Goal: Task Accomplishment & Management: Manage account settings

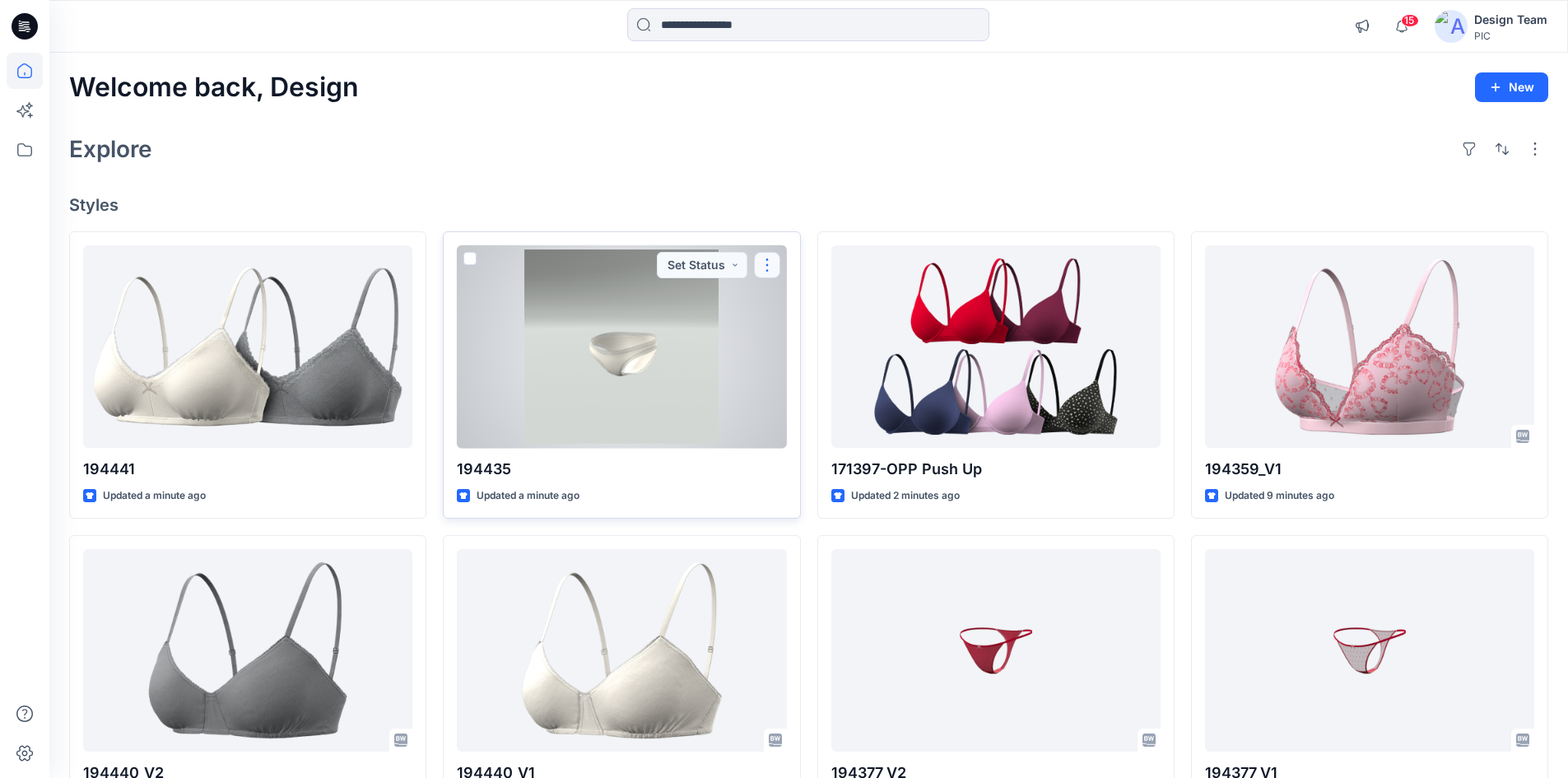
click at [773, 270] on button "button" at bounding box center [767, 265] width 26 height 27
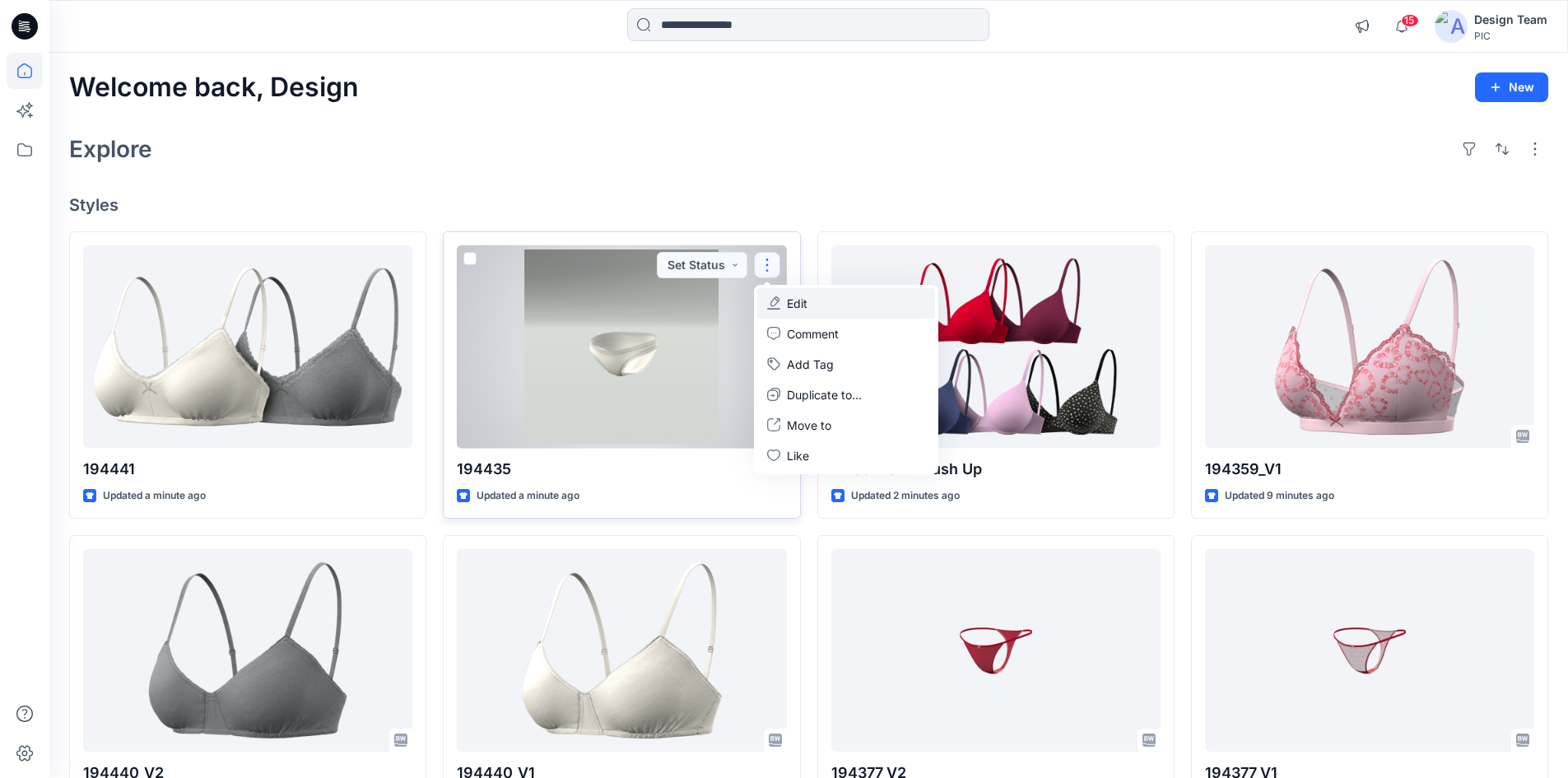
click at [793, 309] on p "Edit" at bounding box center [797, 303] width 21 height 17
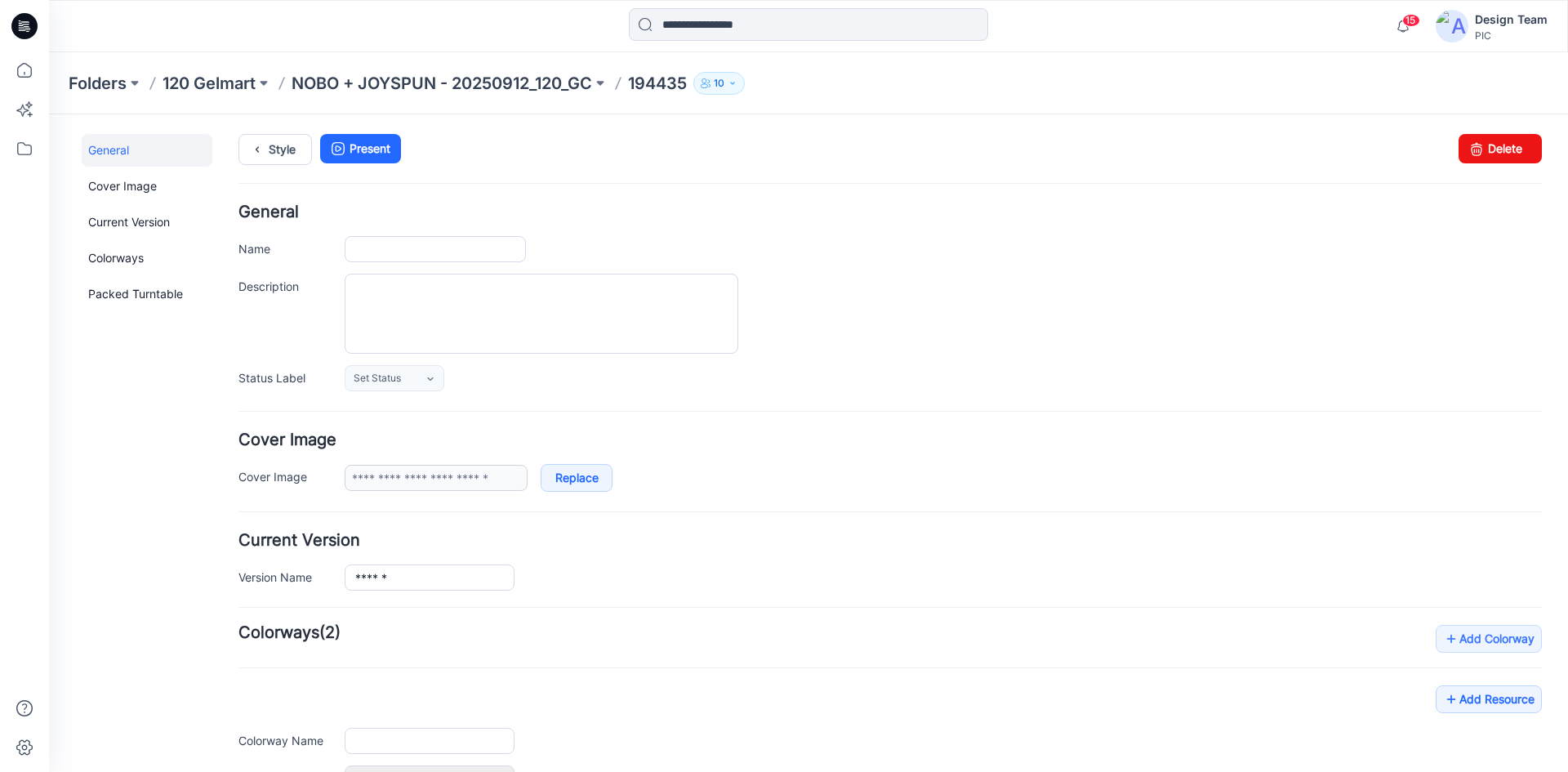
type input "******"
type input "**********"
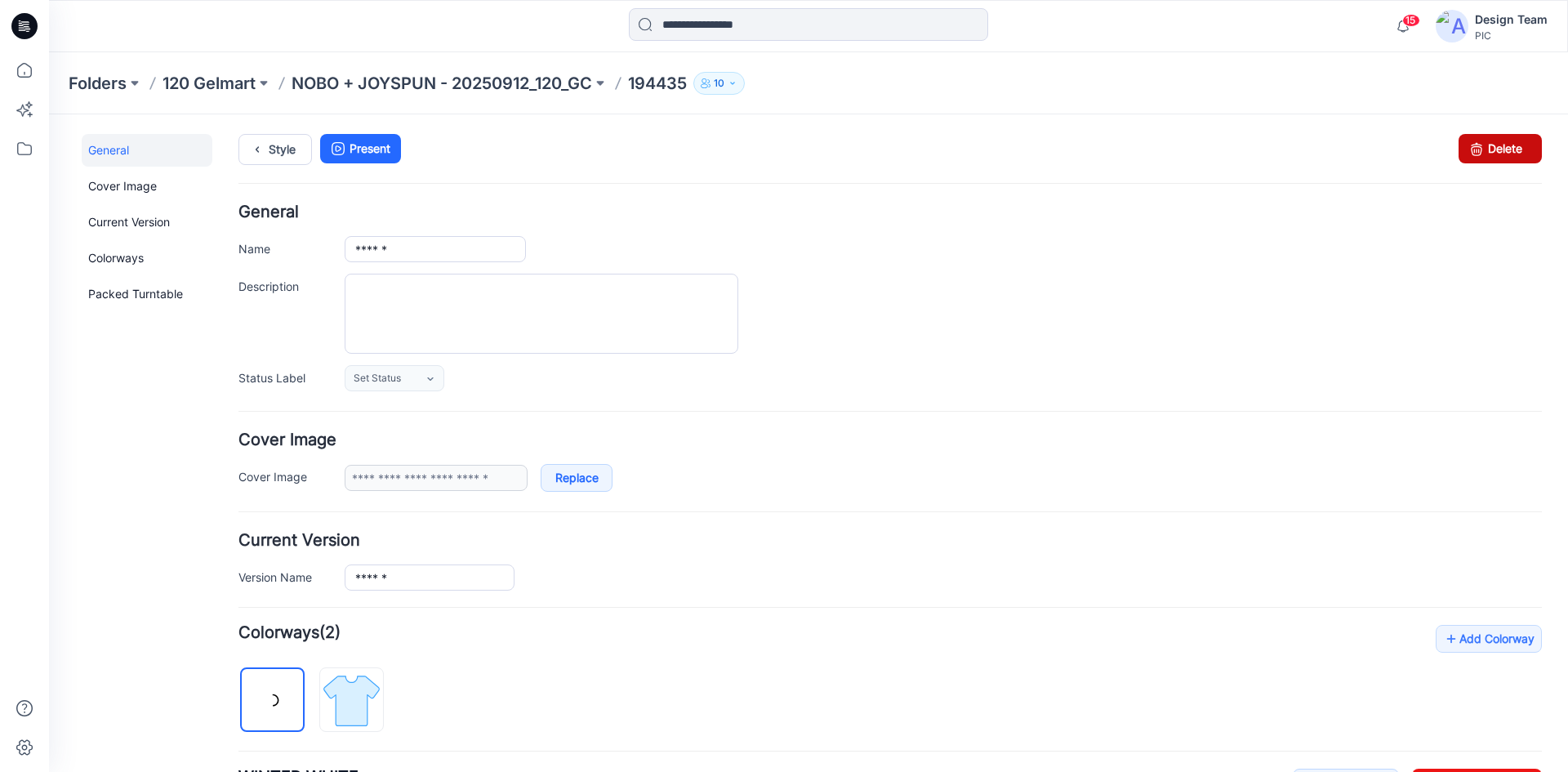
click at [1482, 161] on link "Delete" at bounding box center [1499, 148] width 84 height 29
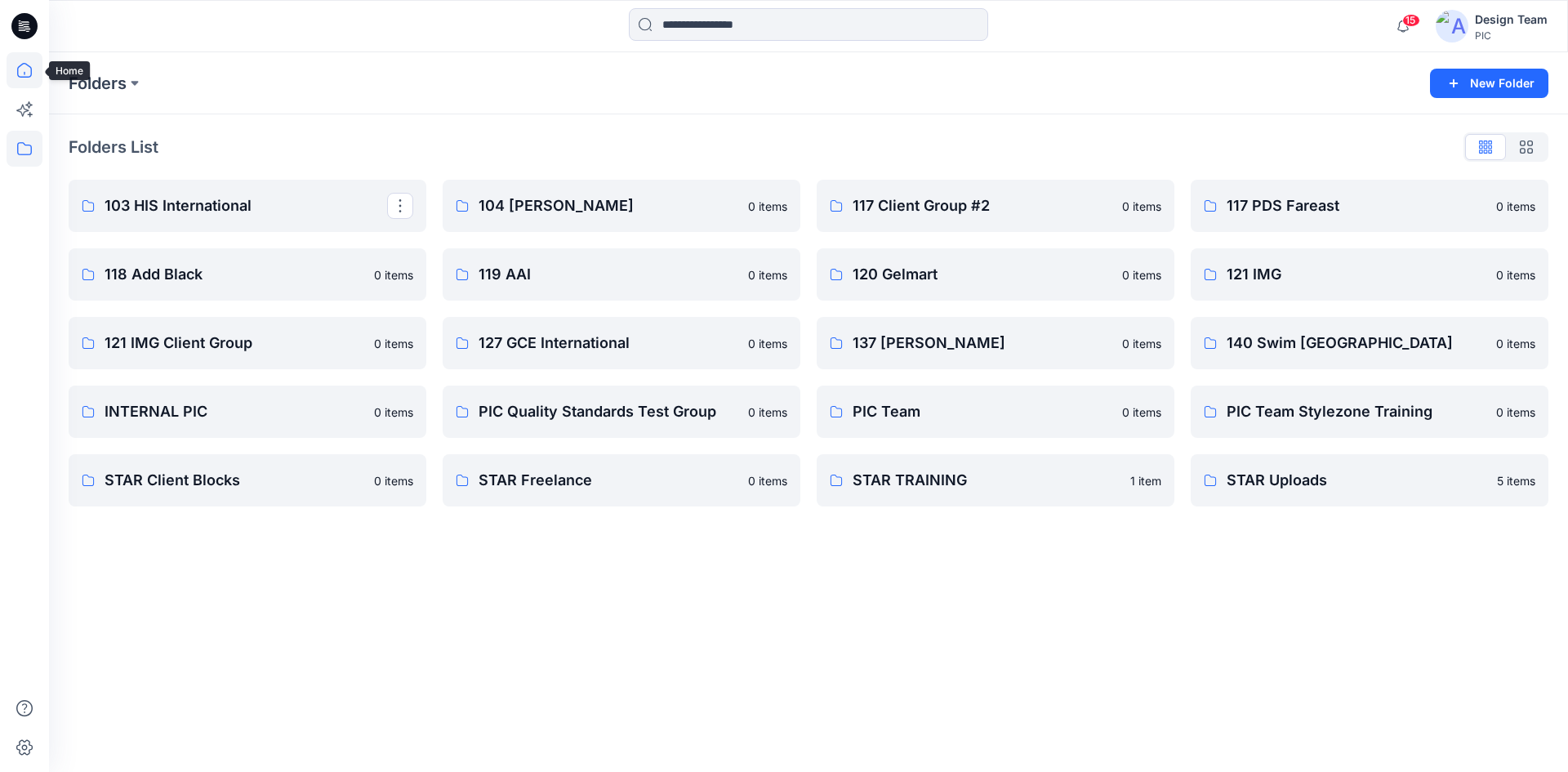
click at [32, 80] on icon at bounding box center [24, 70] width 36 height 36
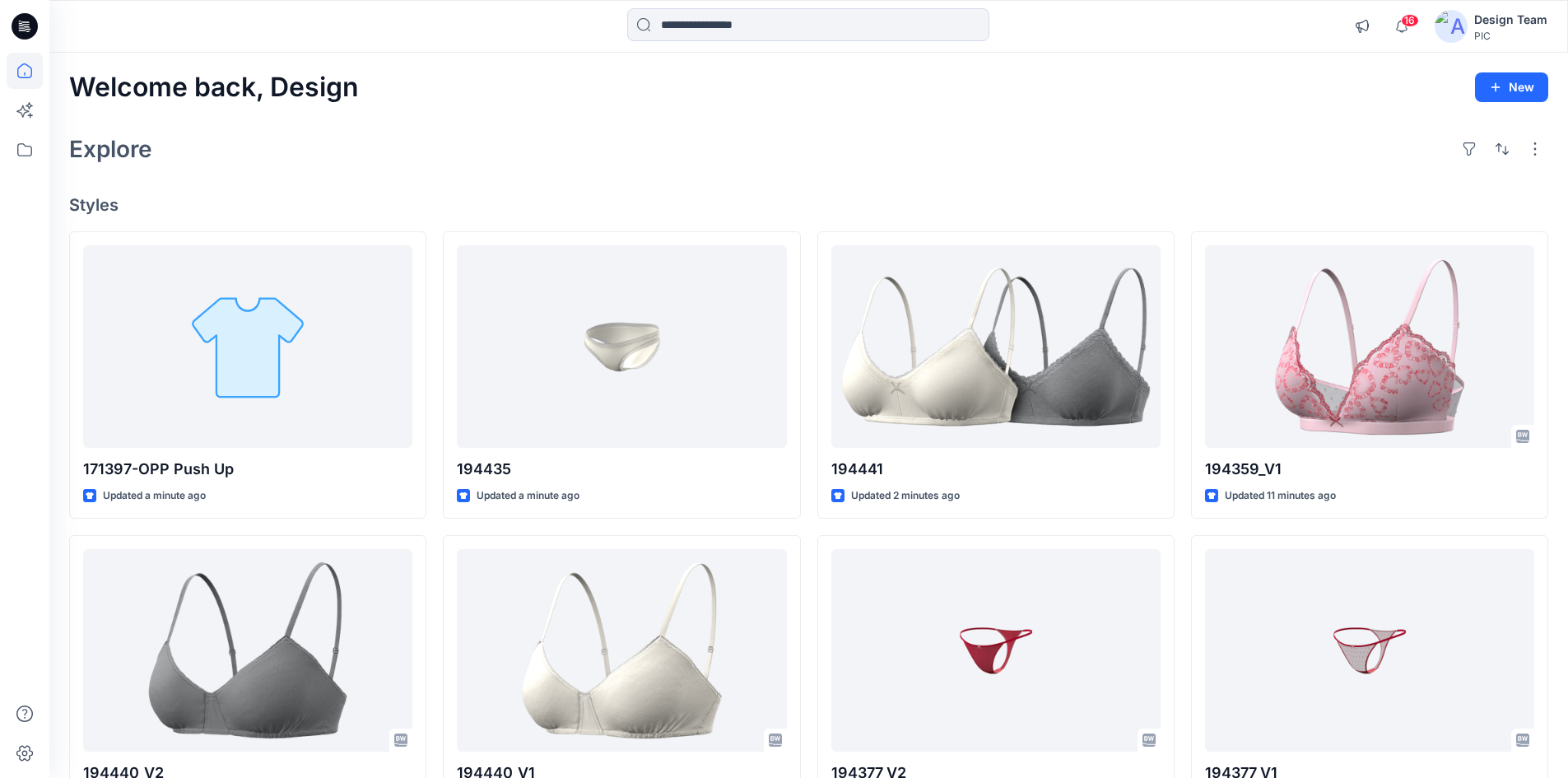
click at [1069, 125] on div "Welcome back, Design New Explore Styles 171397-OPP Push Up Updated a minute ago…" at bounding box center [808, 629] width 1519 height 1153
click at [924, 154] on div "Explore" at bounding box center [808, 150] width 1479 height 40
click at [1149, 175] on div "Welcome back, Design New Explore Styles 171397-OPP Push Up Updated 3 minutes ag…" at bounding box center [808, 629] width 1519 height 1153
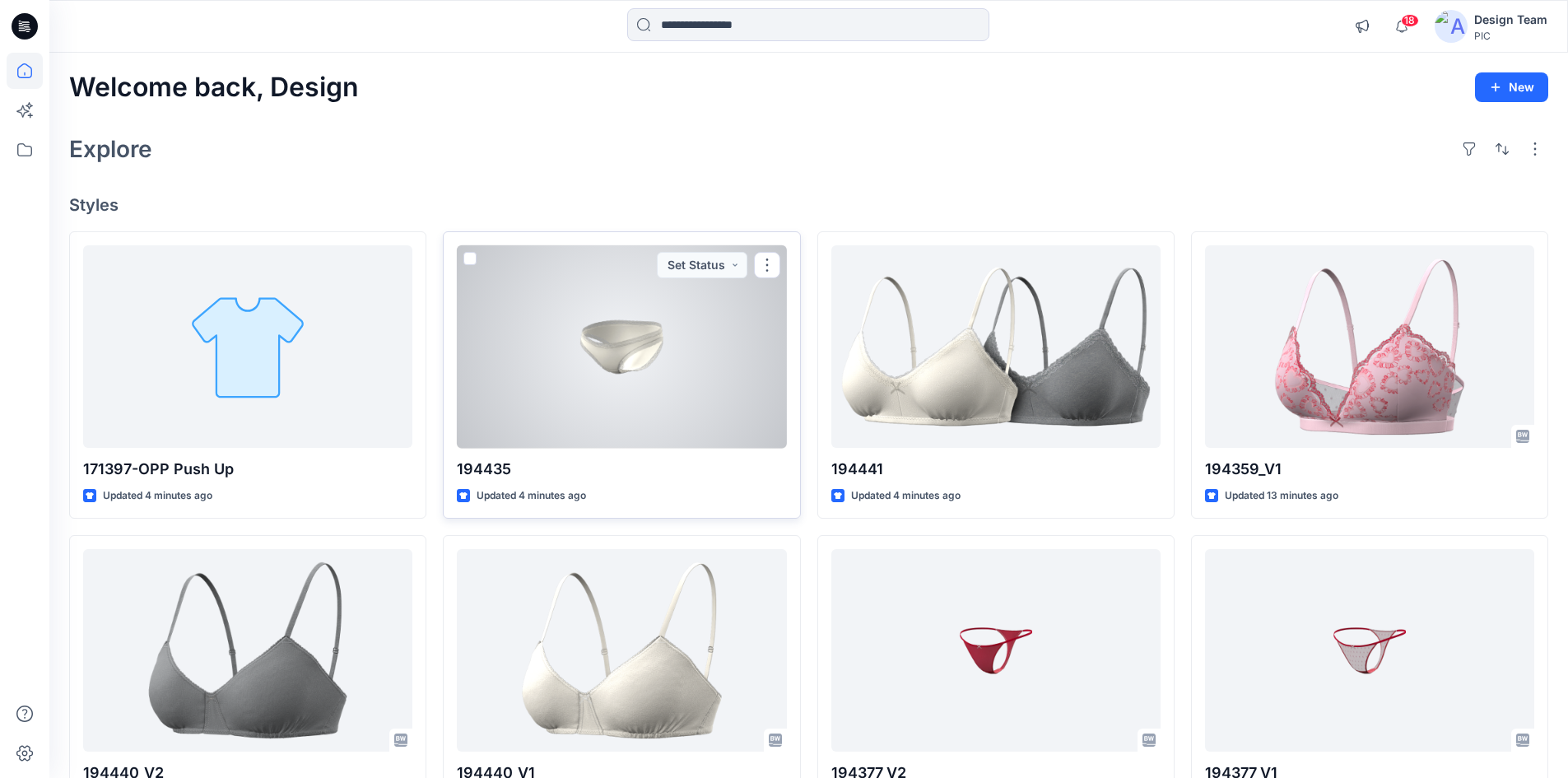
click at [595, 400] on div at bounding box center [622, 346] width 329 height 203
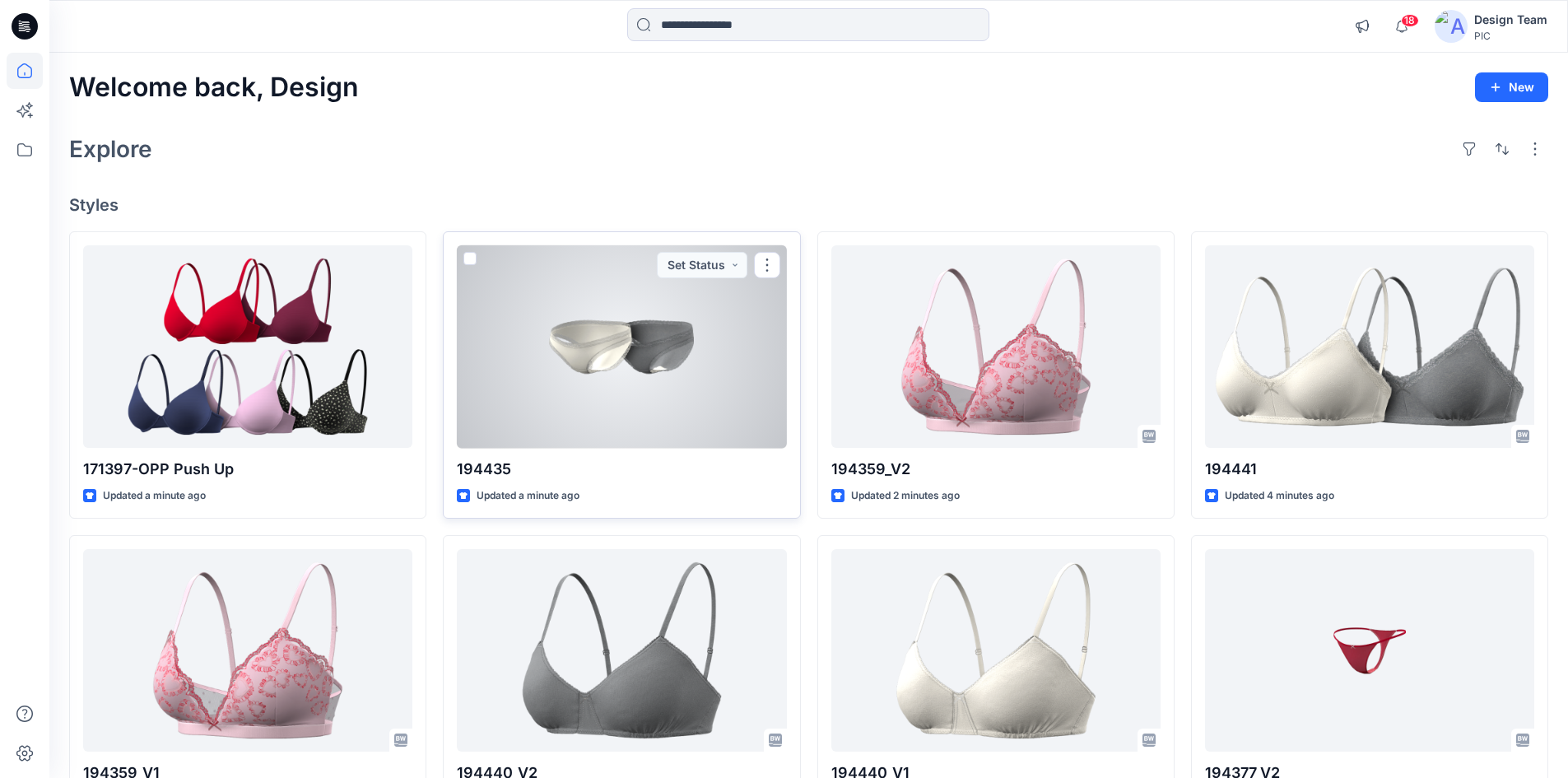
click at [597, 366] on div at bounding box center [622, 346] width 329 height 203
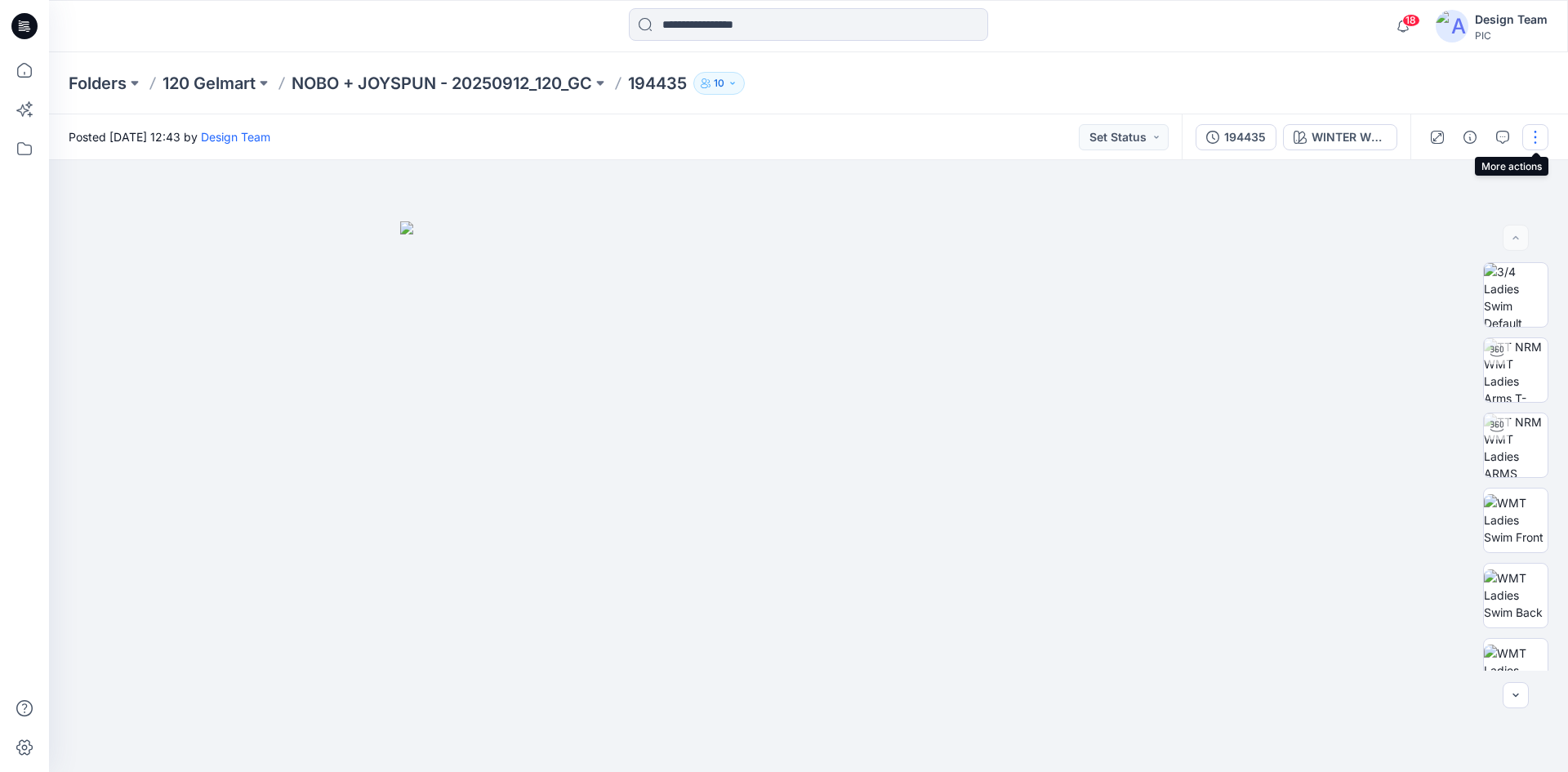
click at [1541, 141] on button "button" at bounding box center [1535, 137] width 26 height 26
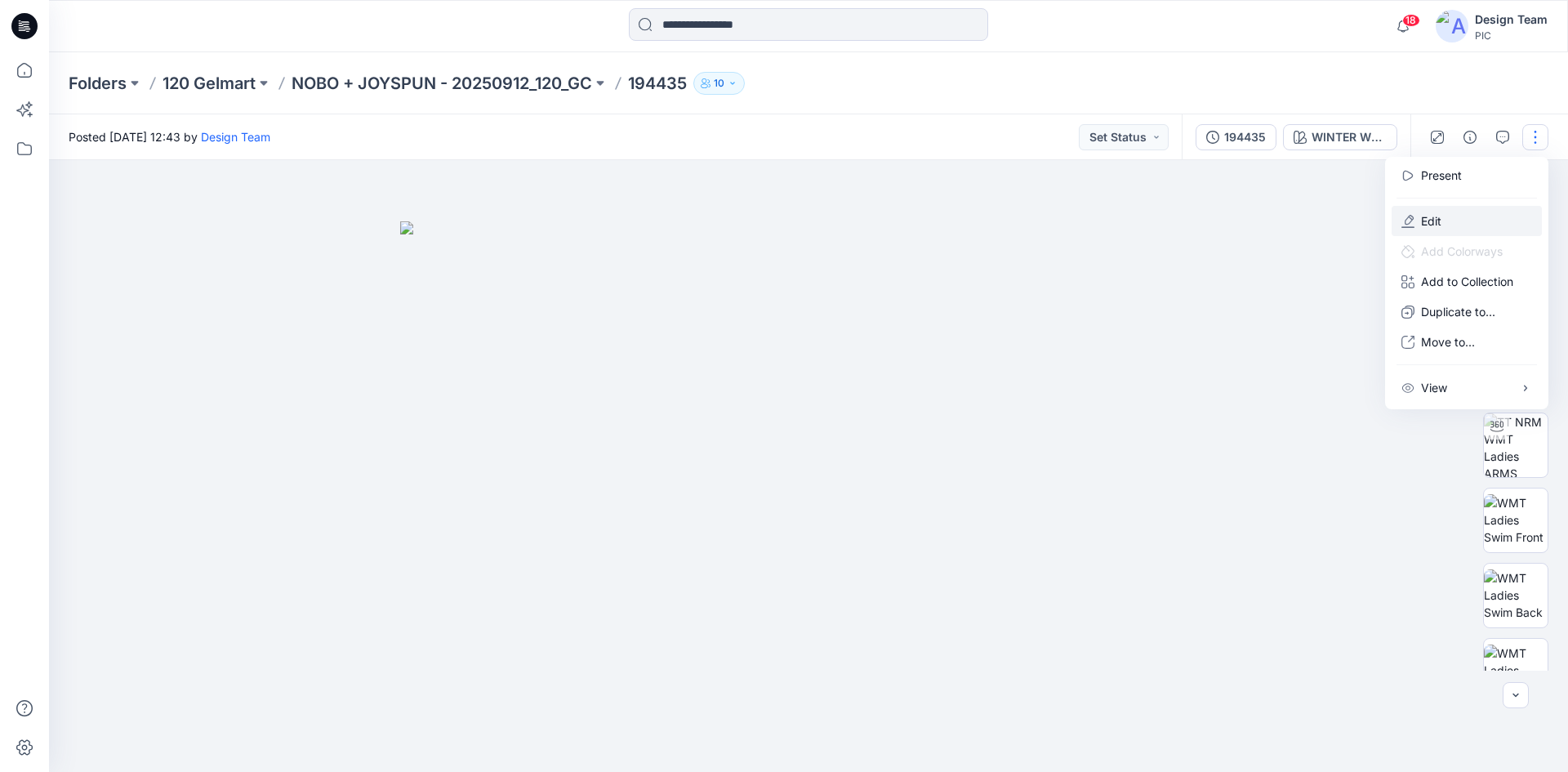
click at [1443, 216] on button "Edit" at bounding box center [1467, 221] width 150 height 30
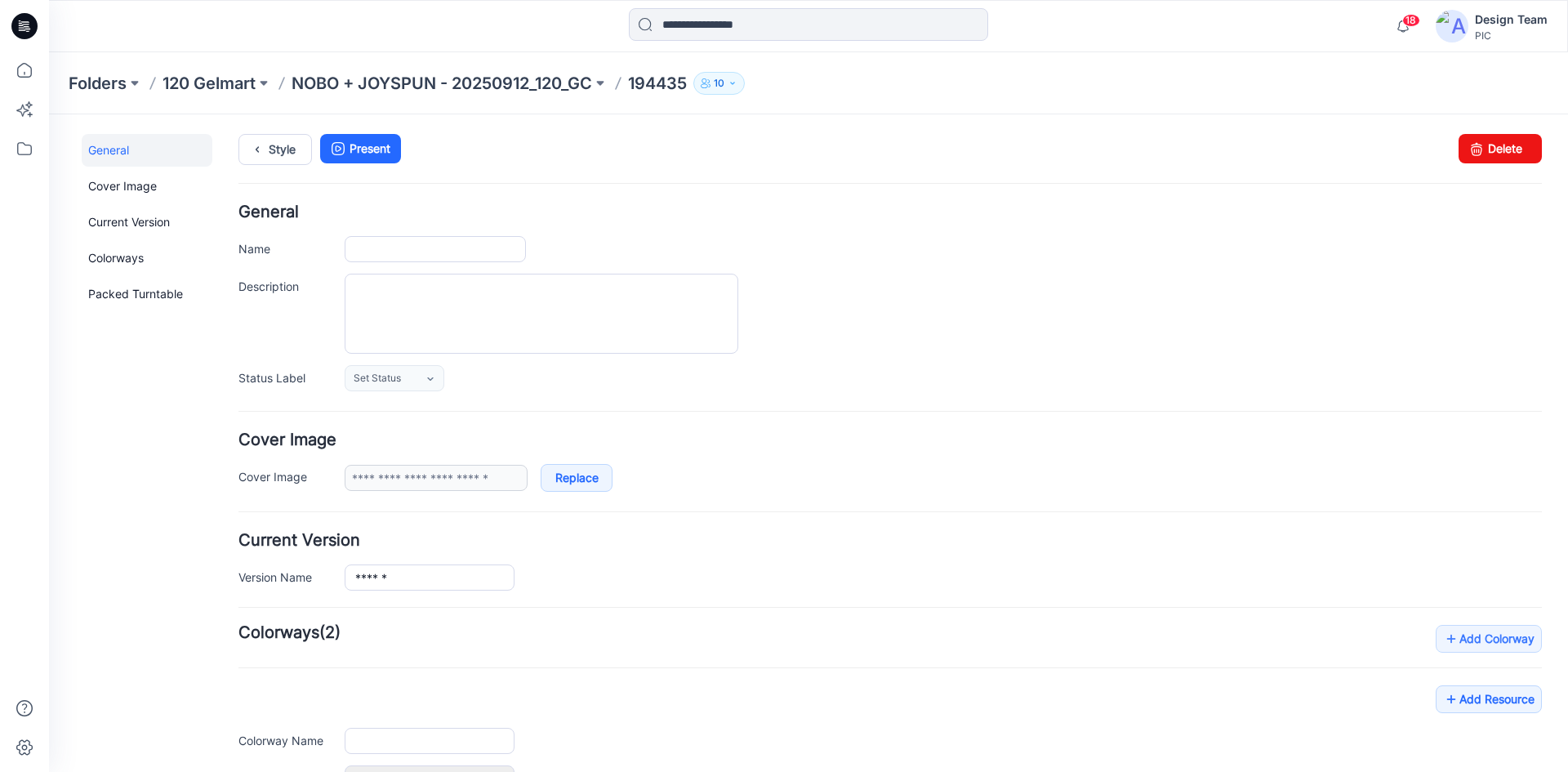
type input "******"
type input "**********"
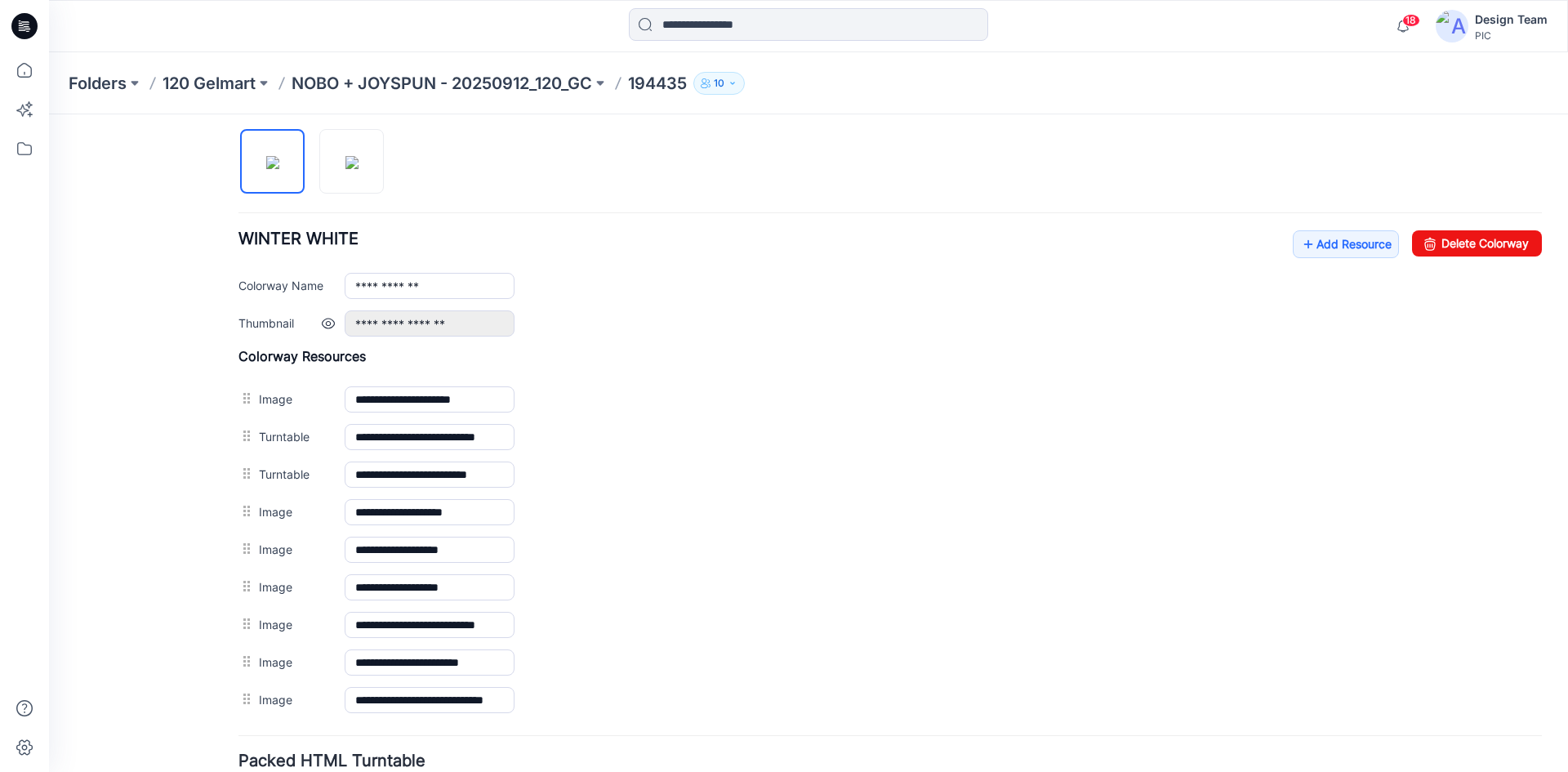
scroll to position [509, 0]
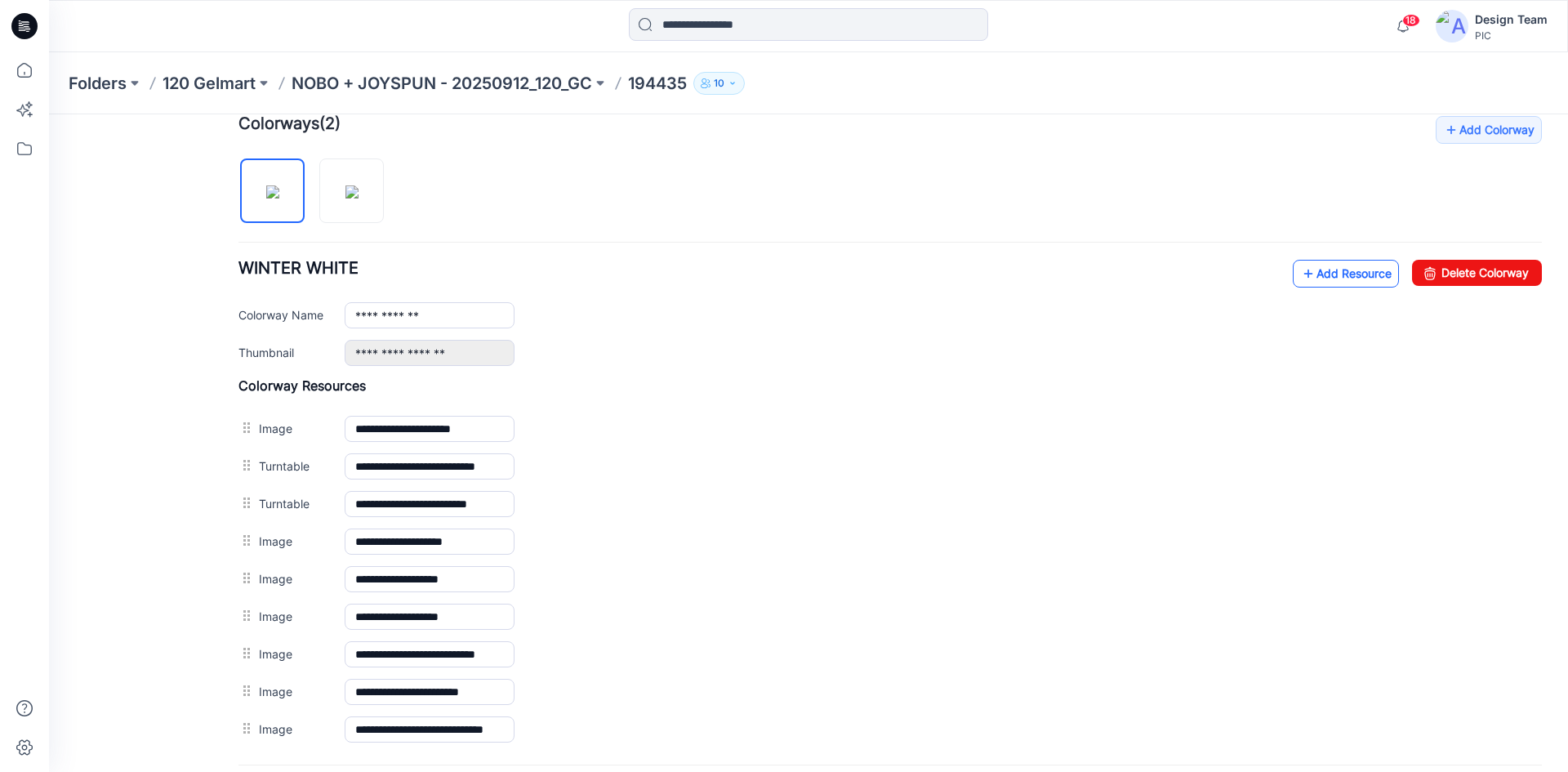
click at [1314, 275] on link "Add Resource" at bounding box center [1345, 274] width 106 height 28
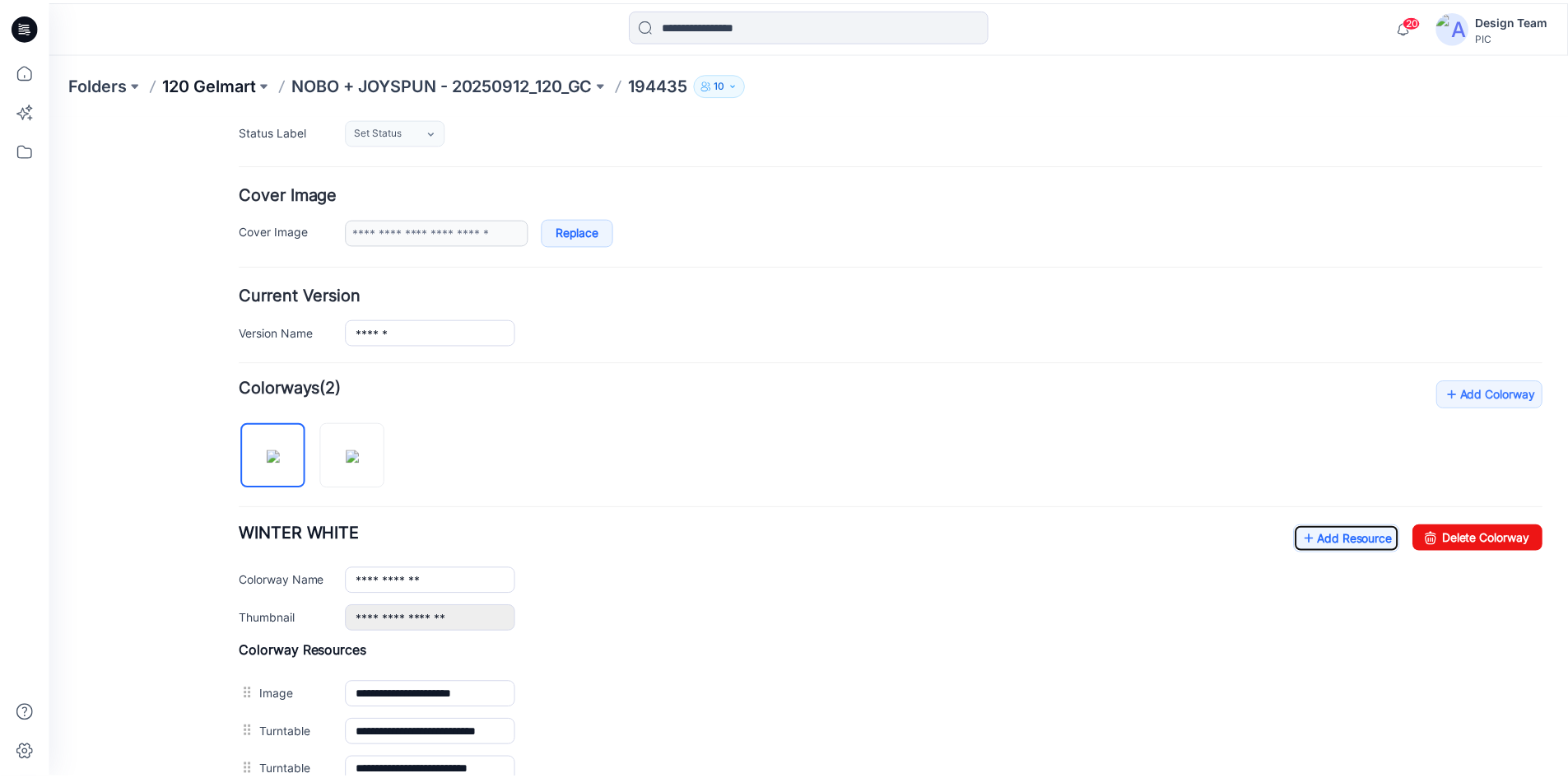
scroll to position [0, 0]
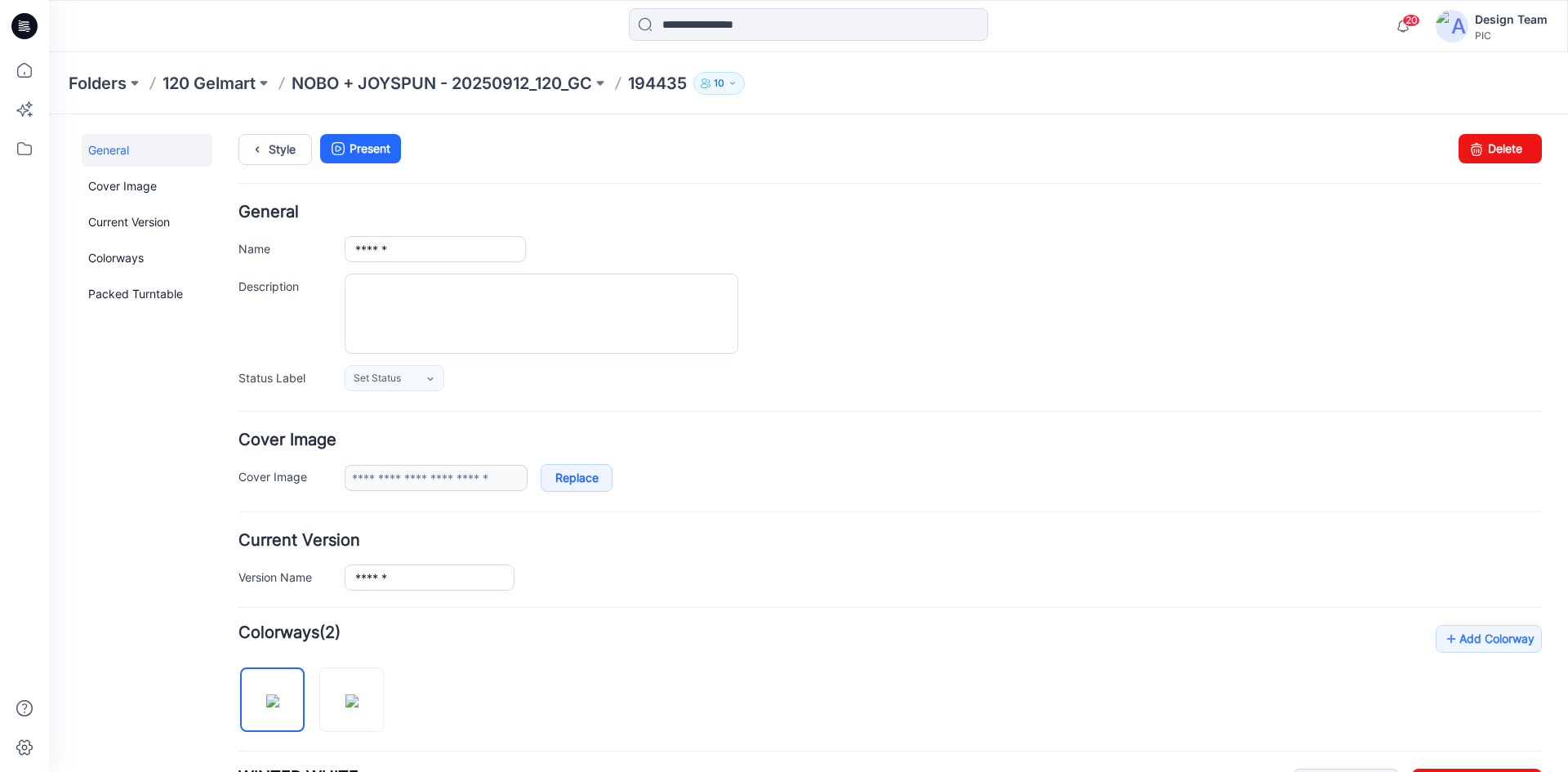
click at [659, 78] on p "194435" at bounding box center [657, 84] width 59 height 23
click at [551, 83] on p "NOBO + JOYSPUN - 20250912_120_GC" at bounding box center [442, 84] width 300 height 23
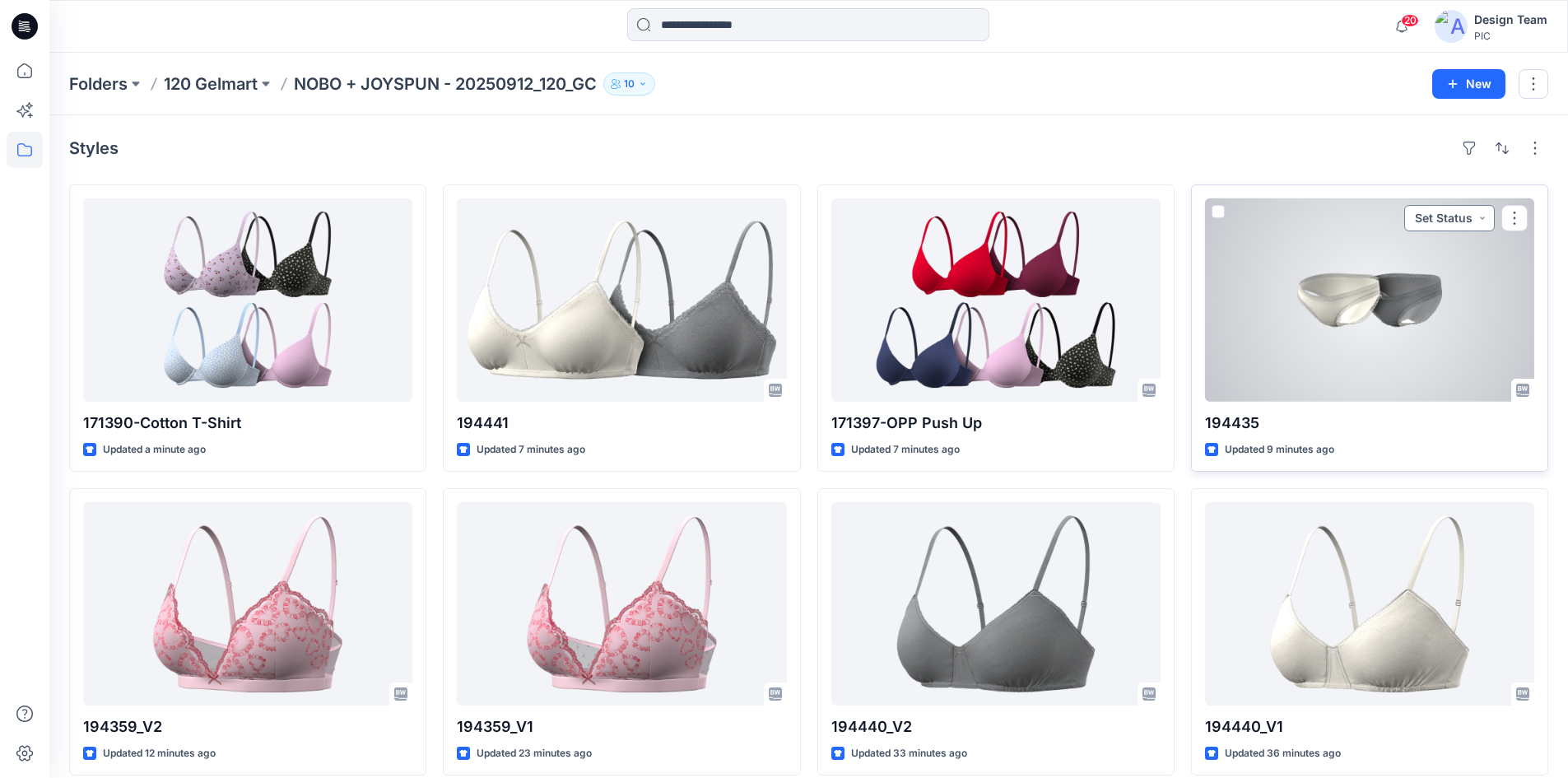
click at [1482, 221] on button "Set Status" at bounding box center [1450, 219] width 91 height 27
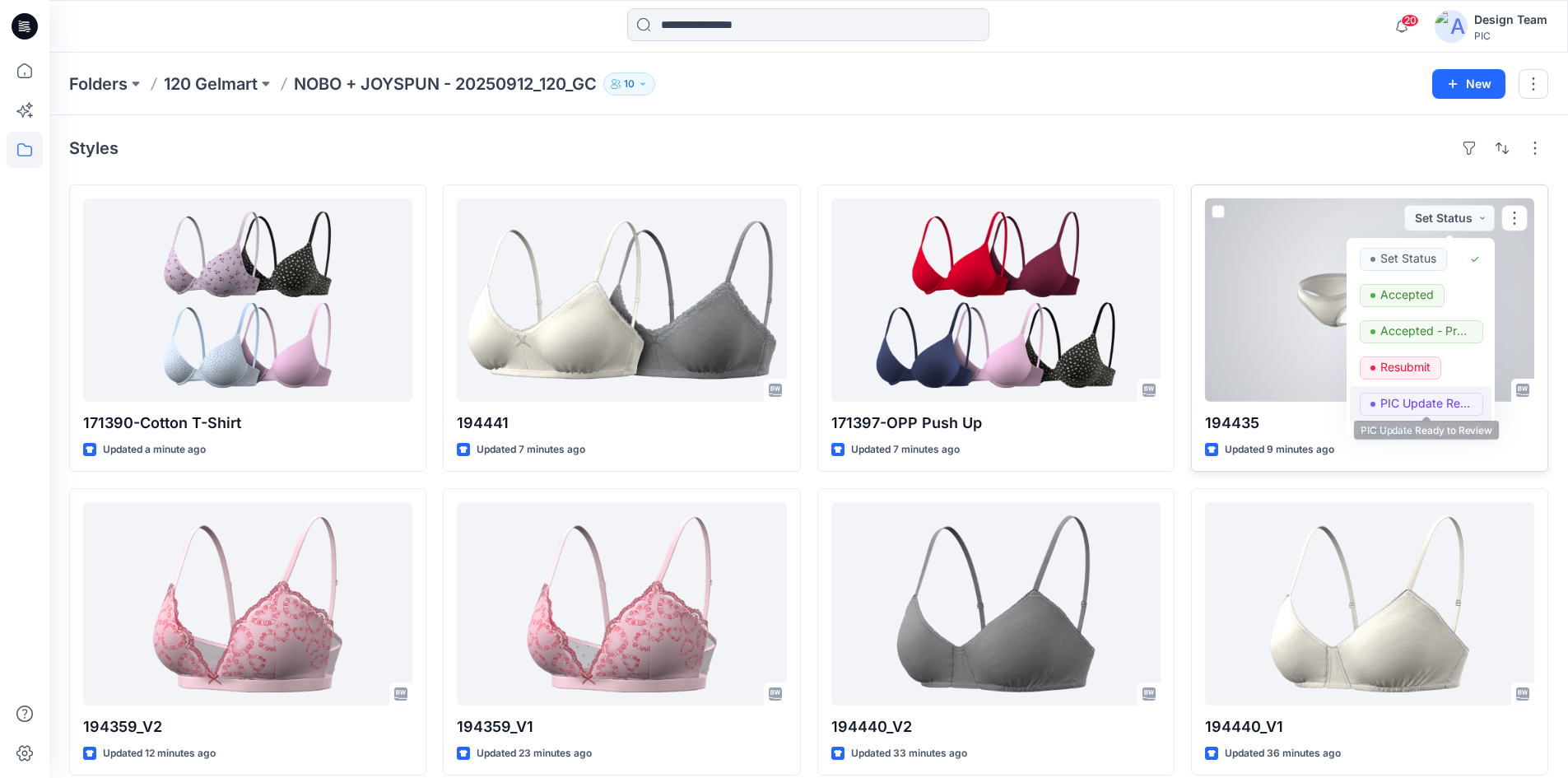
click at [1423, 400] on p "PIC Update Ready to Review" at bounding box center [1426, 403] width 92 height 22
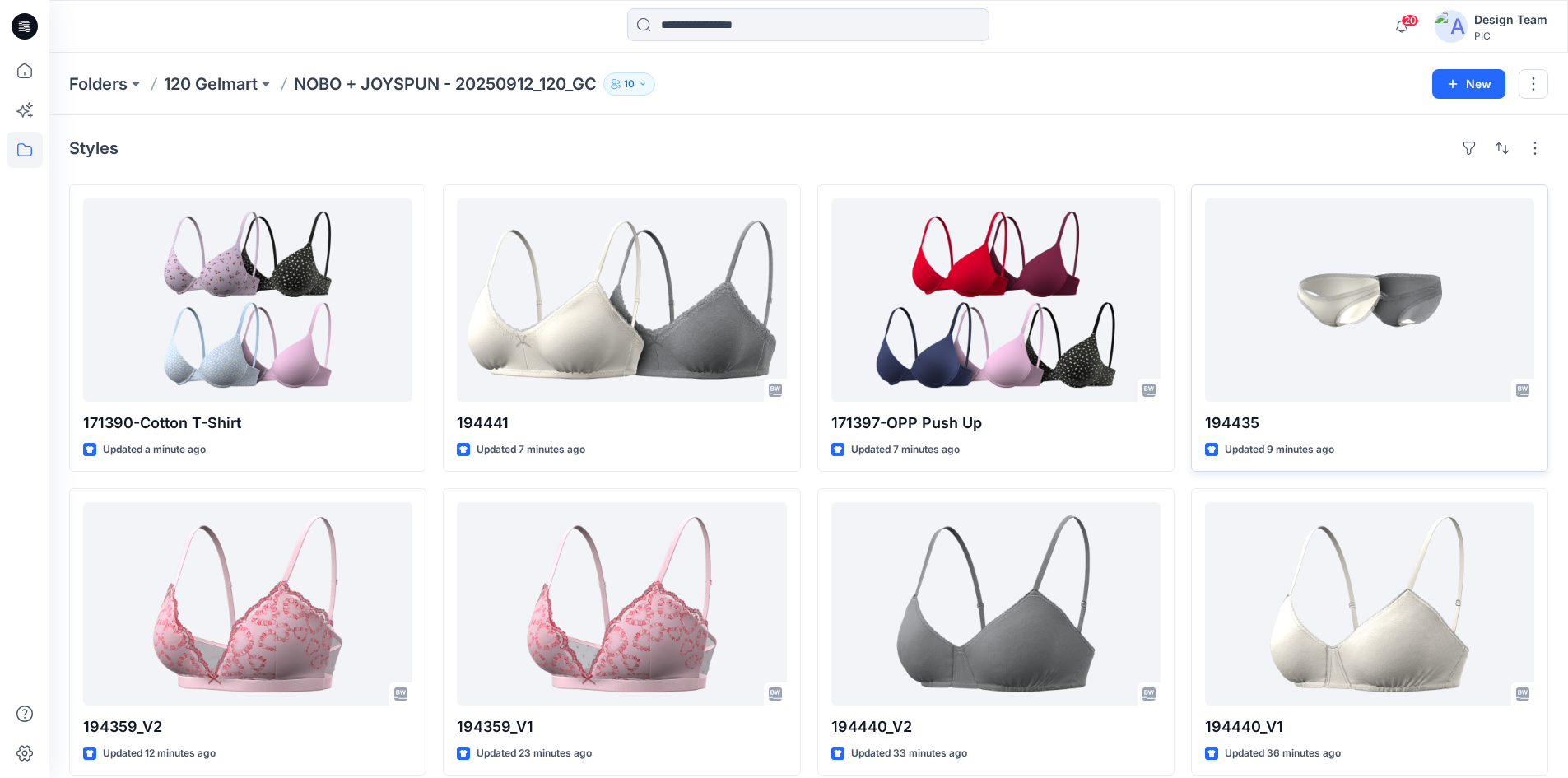
click at [1242, 123] on div "Styles 171390-Cotton T-Shirt Updated a minute ago 194359_V2 Updated 12 minutes …" at bounding box center [808, 637] width 1519 height 1044
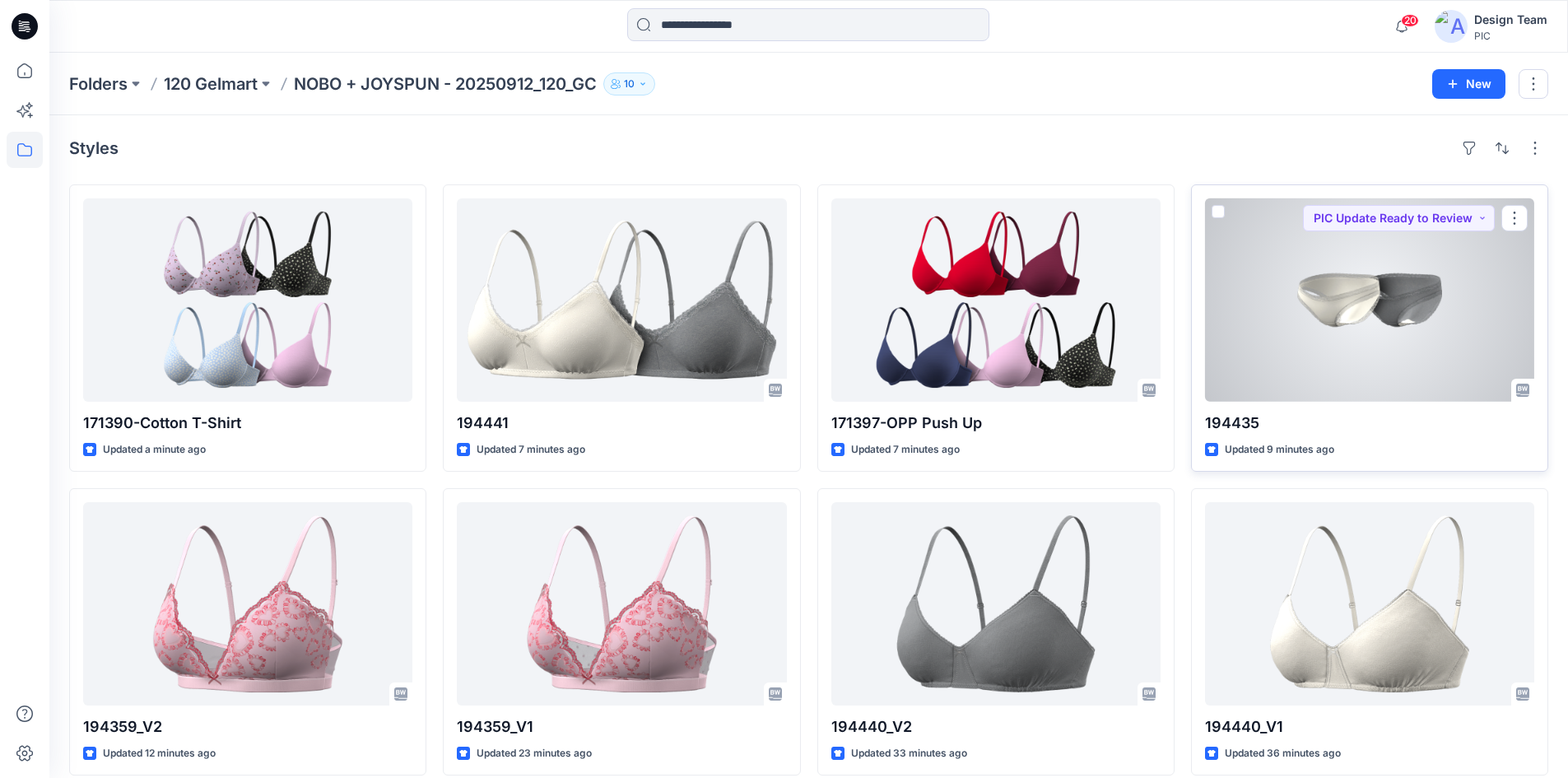
click at [1357, 304] on div at bounding box center [1369, 300] width 329 height 203
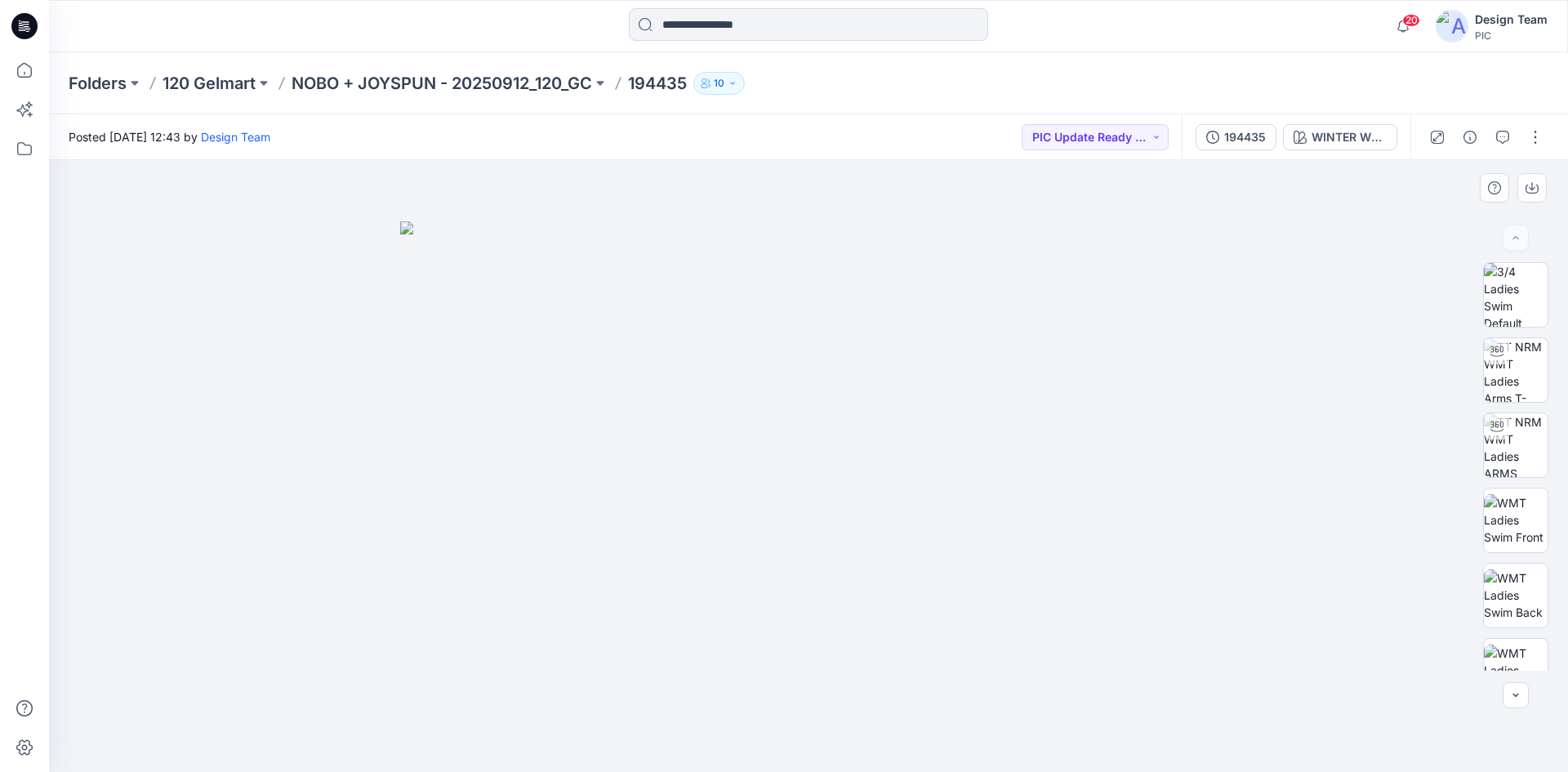
drag, startPoint x: 1031, startPoint y: 411, endPoint x: 1048, endPoint y: 424, distance: 21.4
click at [1044, 418] on img at bounding box center [808, 497] width 817 height 551
click at [444, 135] on div "Posted Friday, September 26, 2025 12:43 by Design Team PIC Update Ready to Revi…" at bounding box center [615, 137] width 1132 height 45
